Goal: Task Accomplishment & Management: Use online tool/utility

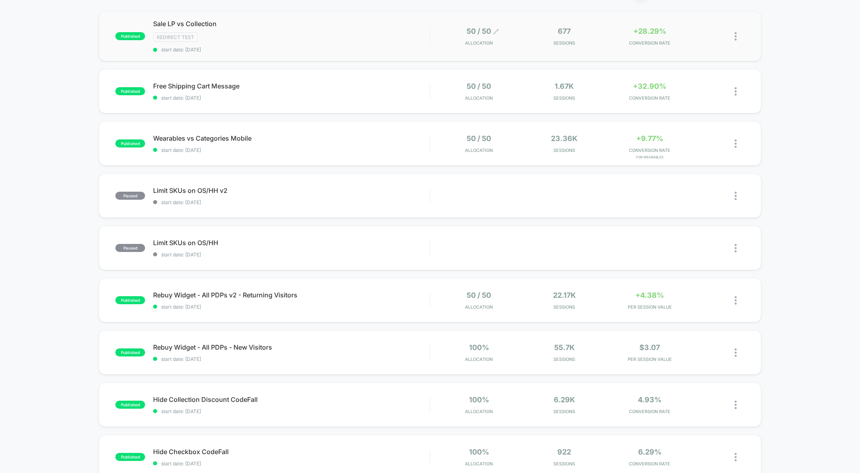
scroll to position [79, 0]
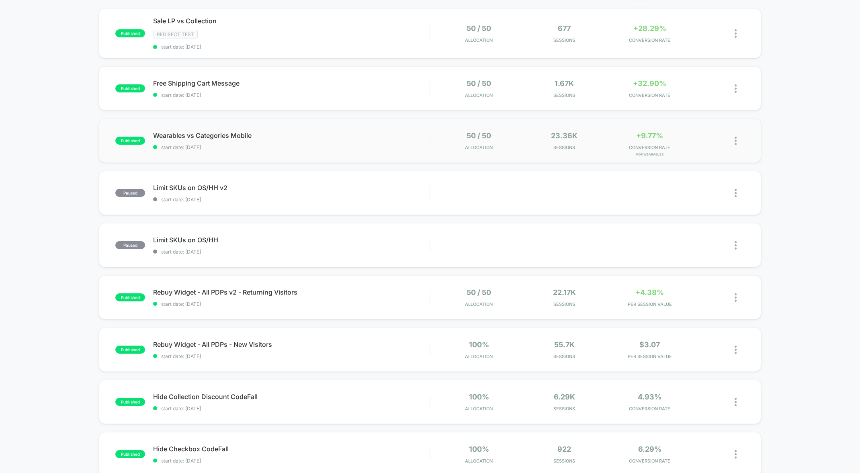
click at [440, 139] on div "50 / 50 Allocation" at bounding box center [478, 140] width 81 height 19
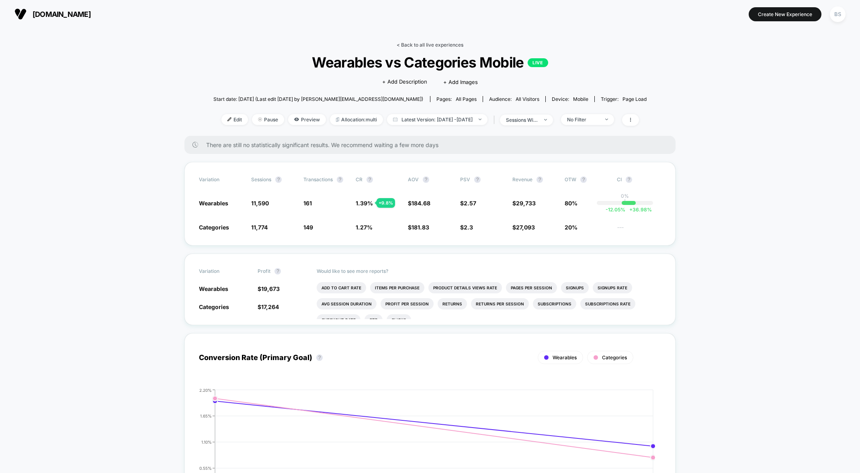
click at [409, 45] on link "< Back to all live experiences" at bounding box center [430, 45] width 67 height 6
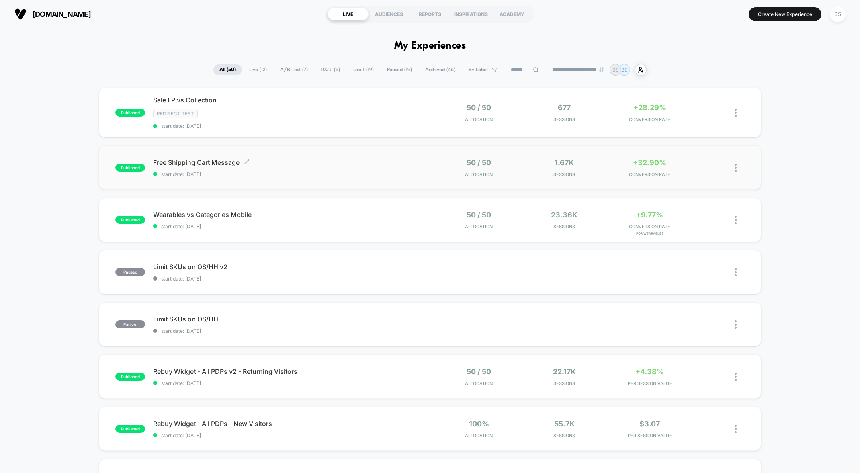
click at [360, 162] on span "Free Shipping Cart Message Click to edit experience details" at bounding box center [291, 162] width 276 height 8
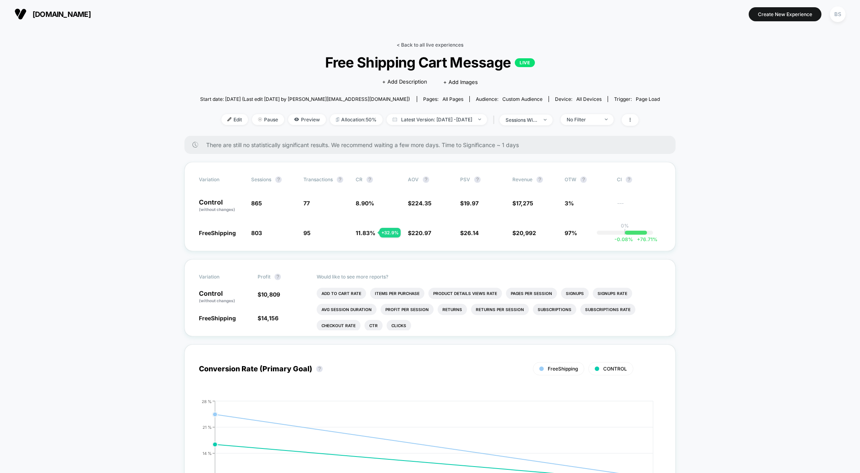
click at [407, 45] on link "< Back to all live experiences" at bounding box center [430, 45] width 67 height 6
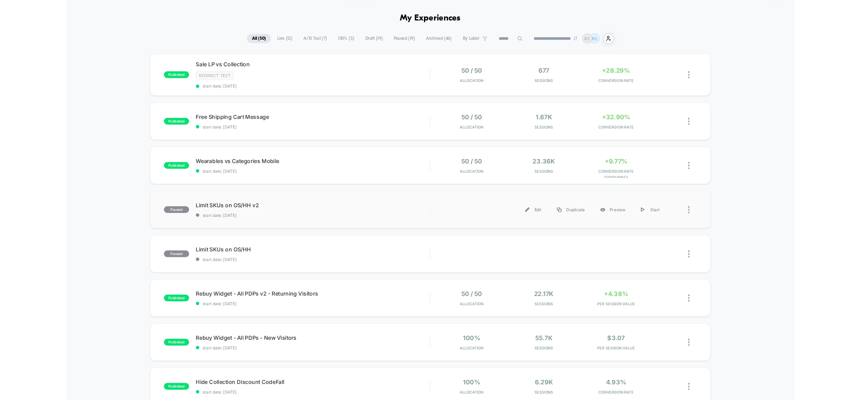
scroll to position [20, 0]
